Goal: Information Seeking & Learning: Learn about a topic

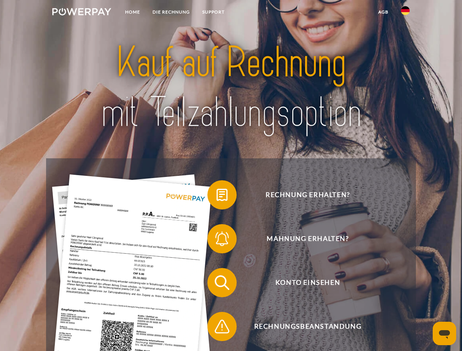
click at [82, 13] on img at bounding box center [81, 11] width 59 height 7
click at [405, 13] on img at bounding box center [405, 10] width 9 height 9
click at [383, 12] on link "agb" at bounding box center [383, 11] width 23 height 13
click at [216, 196] on span at bounding box center [211, 195] width 37 height 37
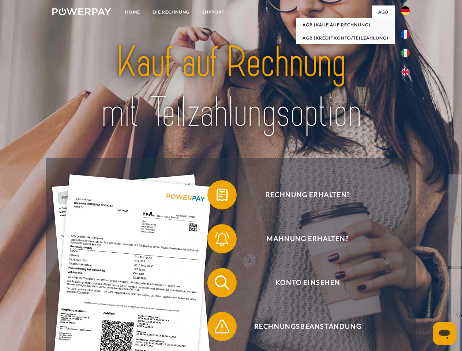
click at [216, 240] on div "Rechnung erhalten? Mahnung erhalten? Konto einsehen" at bounding box center [230, 304] width 369 height 292
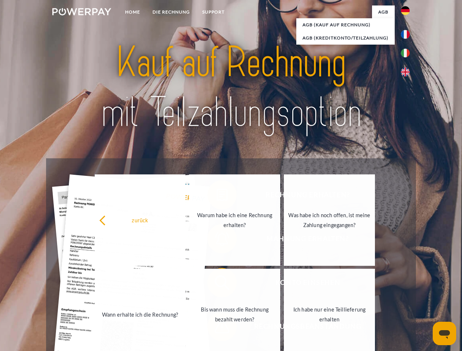
click at [216, 284] on link "Bis wann muss die Rechnung bezahlt werden?" at bounding box center [234, 314] width 91 height 91
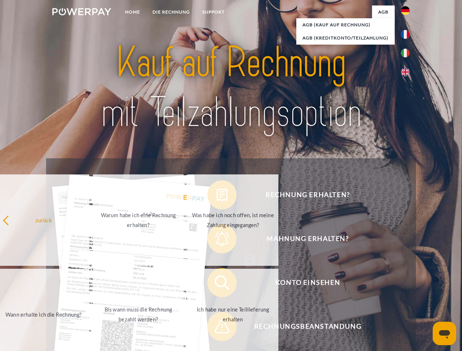
click at [216, 328] on span at bounding box center [211, 326] width 37 height 37
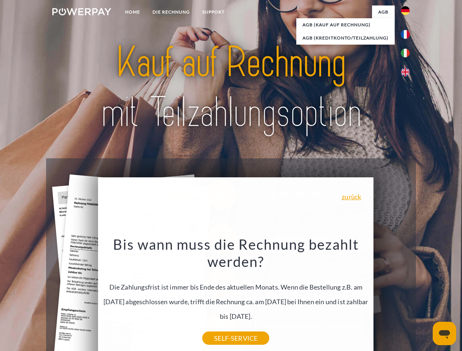
click at [444, 333] on icon "Messaging-Fenster öffnen" at bounding box center [444, 334] width 11 height 9
